Goal: Transaction & Acquisition: Subscribe to service/newsletter

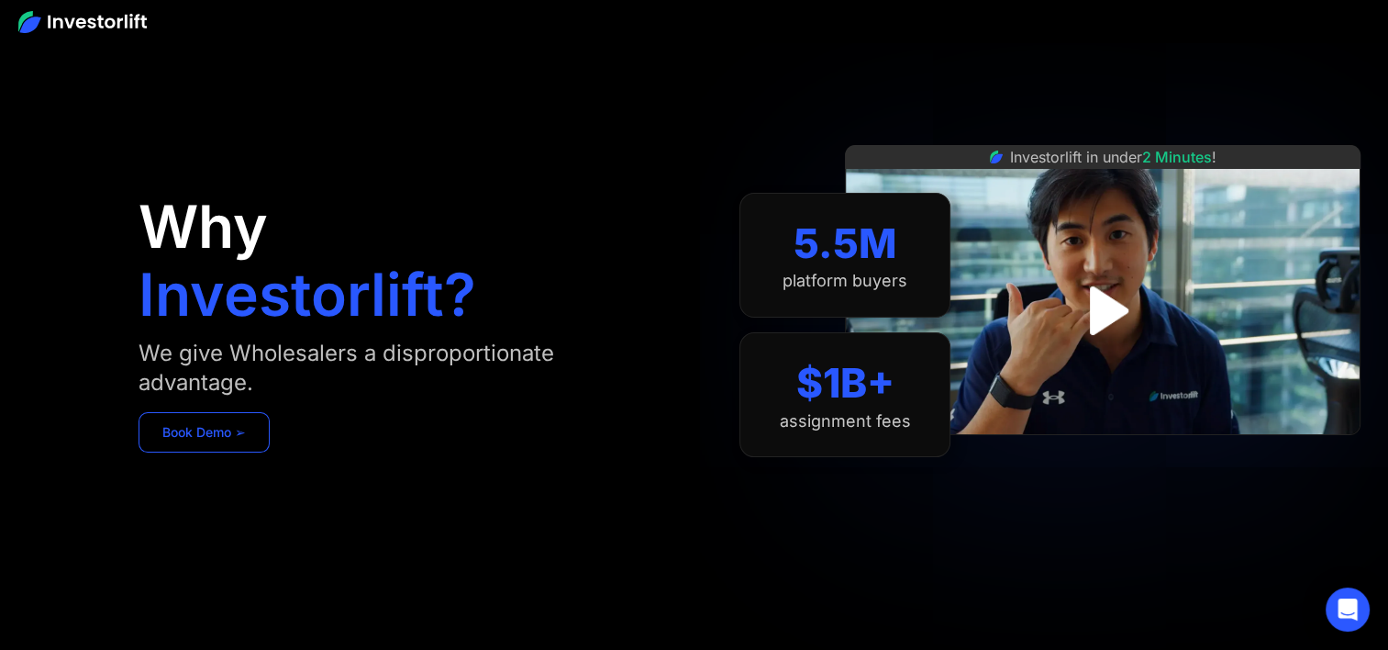
click at [239, 431] on link "Book Demo ➢" at bounding box center [204, 432] width 131 height 40
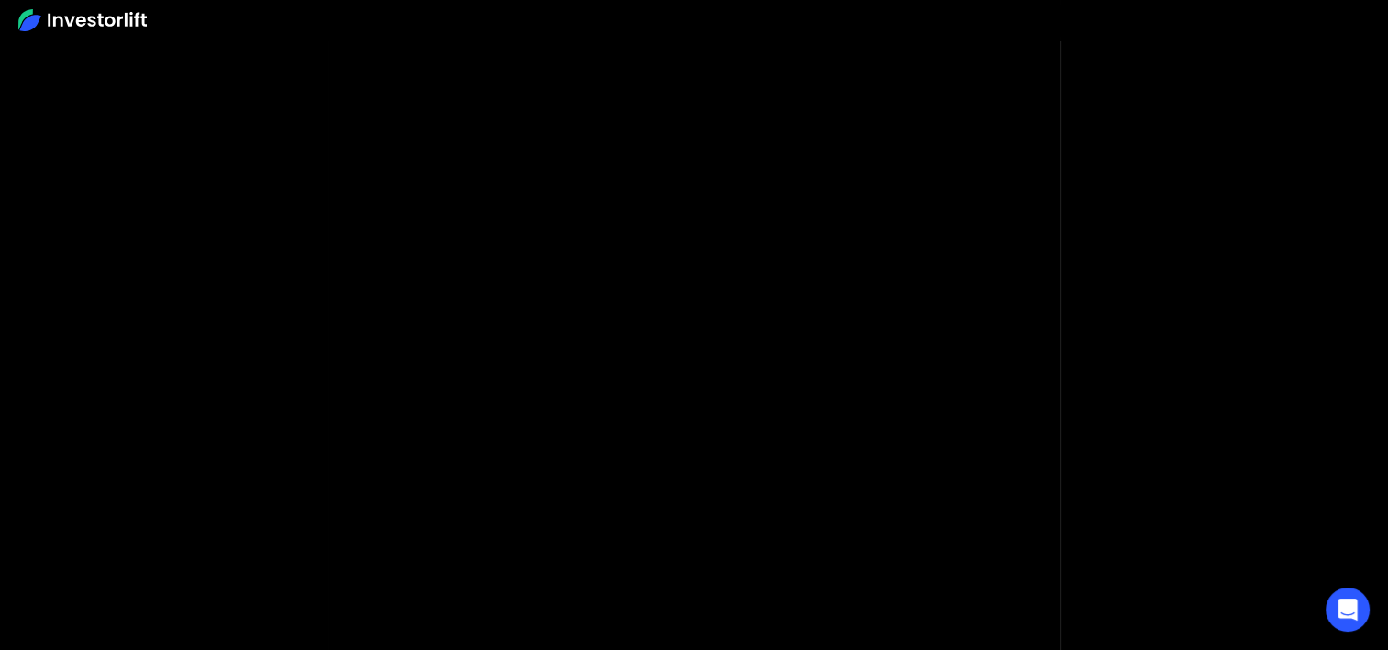
scroll to position [81, 0]
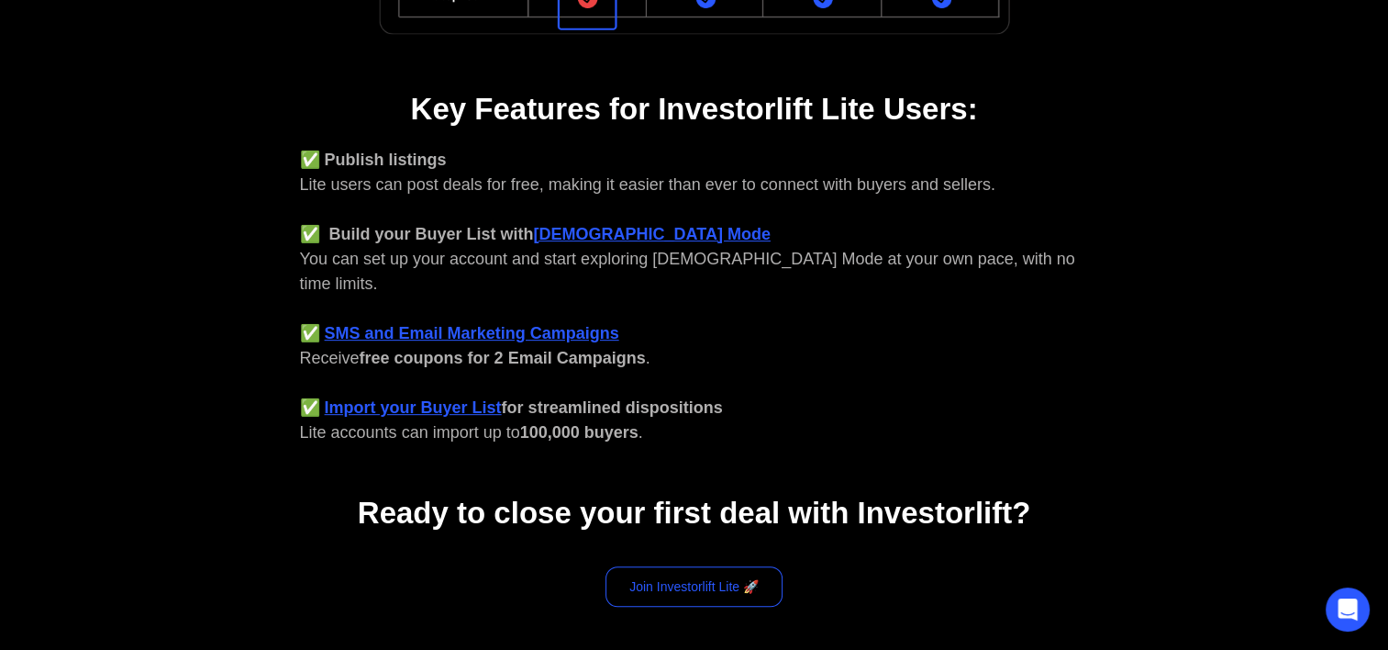
scroll to position [691, 0]
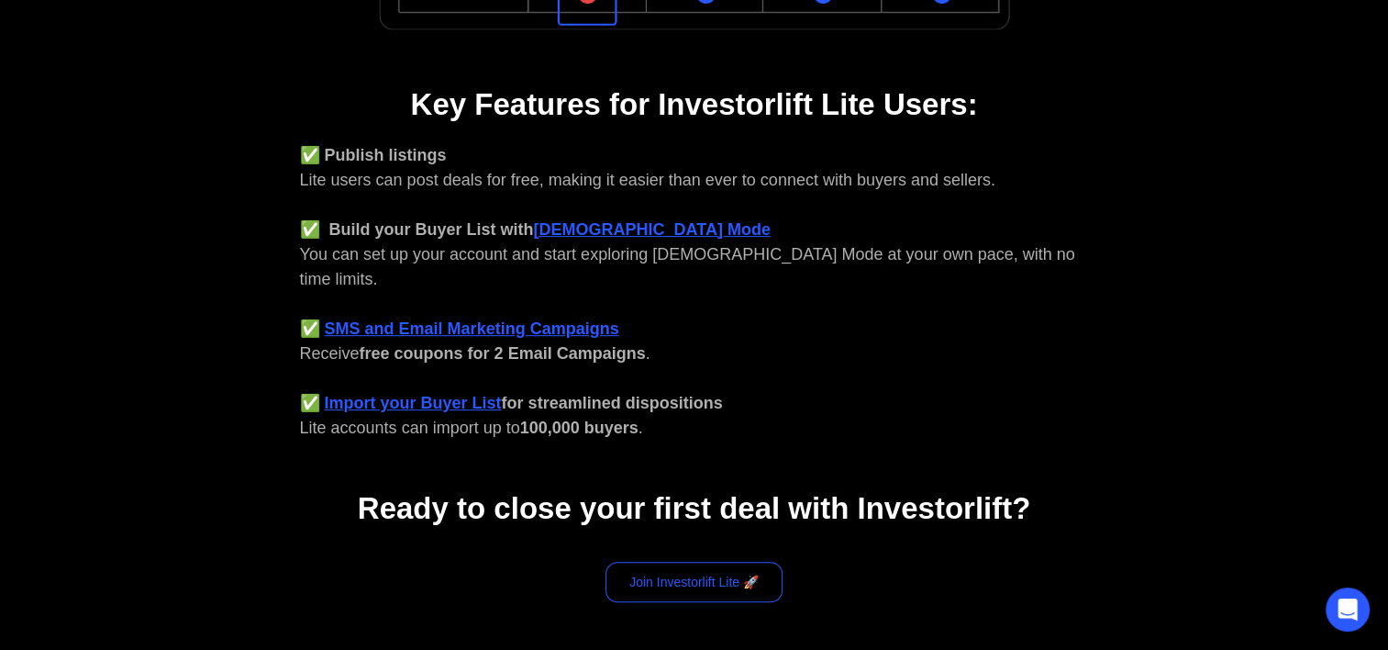
click at [653, 562] on link "Join Investorlift Lite 🚀" at bounding box center [693, 581] width 177 height 40
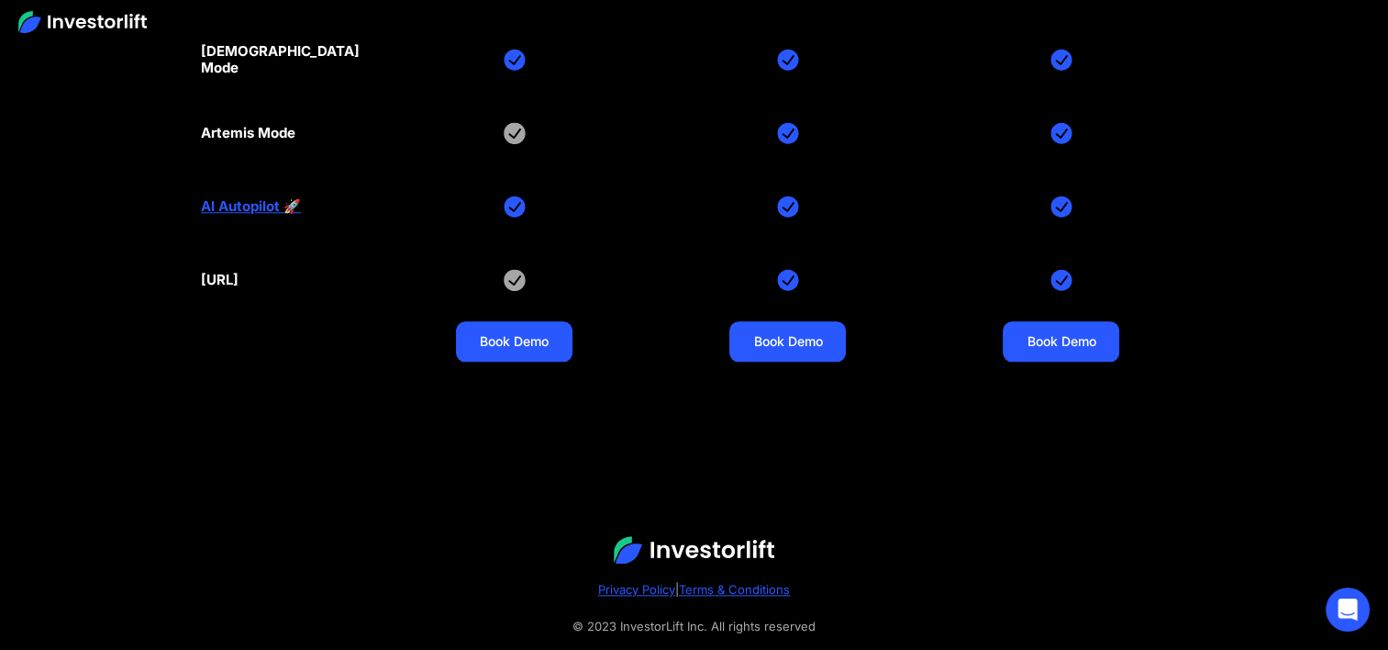
scroll to position [8718, 0]
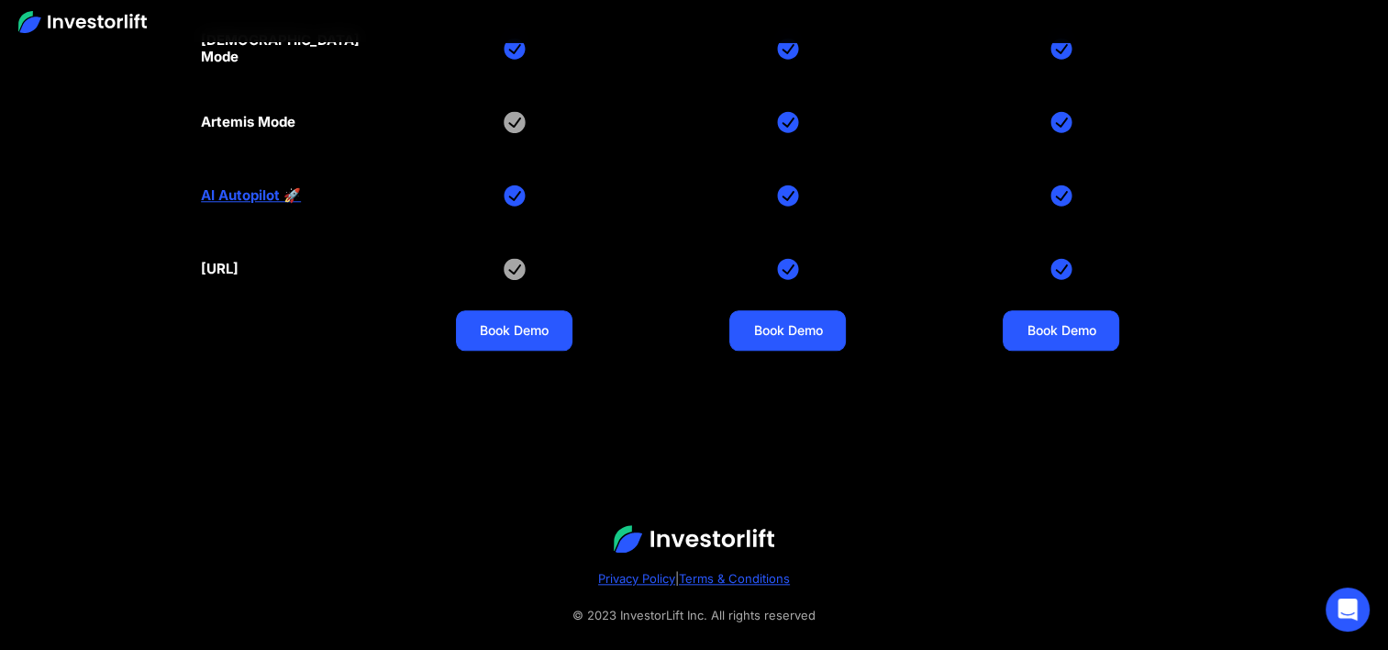
click at [774, 501] on footer "Privacy Policy | Terms & Conditions © 2023 InvestorLift Inc. All rights reserved" at bounding box center [694, 575] width 1388 height 218
